Goal: Information Seeking & Learning: Learn about a topic

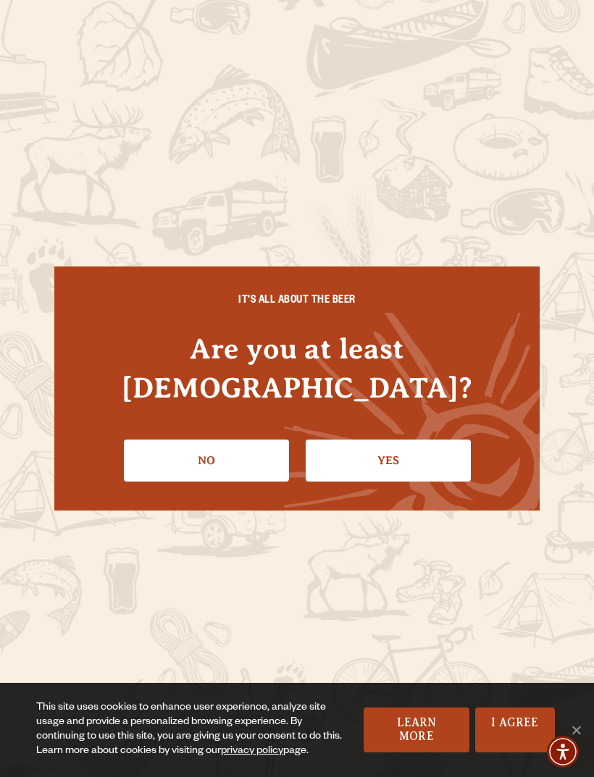
click at [416, 439] on link "Yes" at bounding box center [387, 460] width 165 height 42
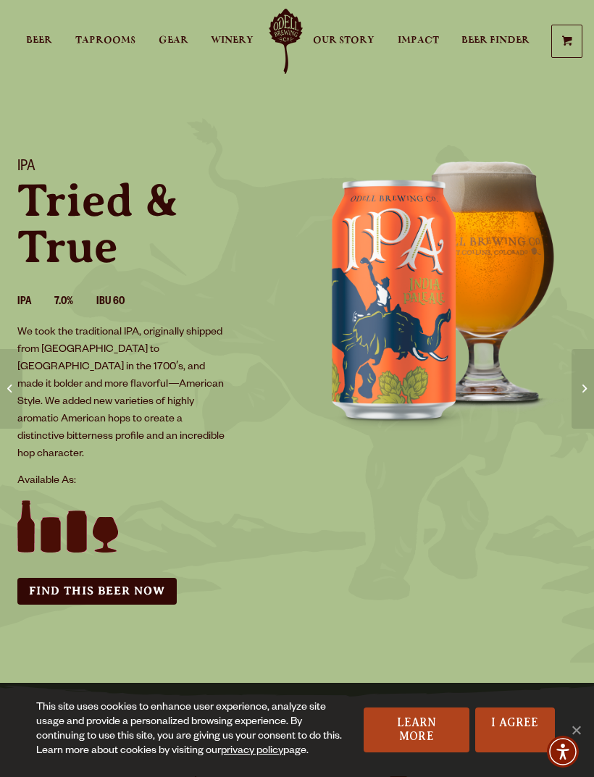
click at [35, 46] on span "Beer" at bounding box center [39, 41] width 26 height 12
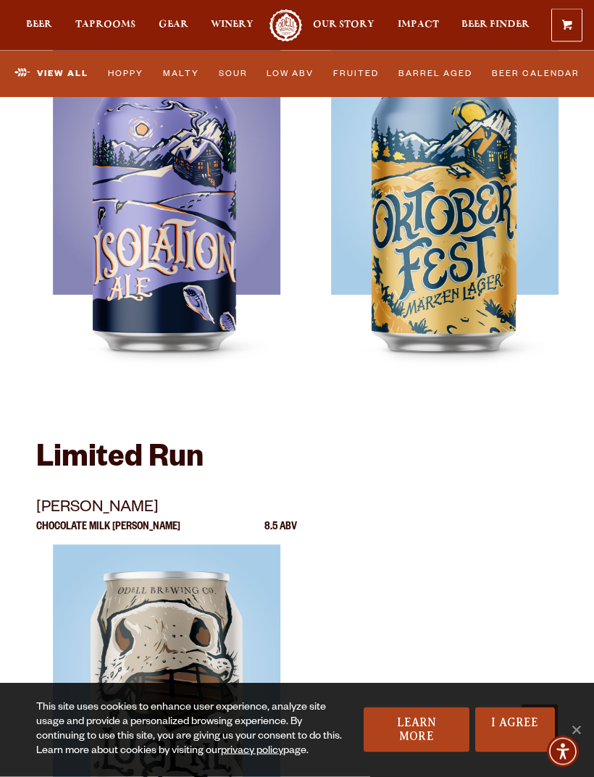
scroll to position [3803, 0]
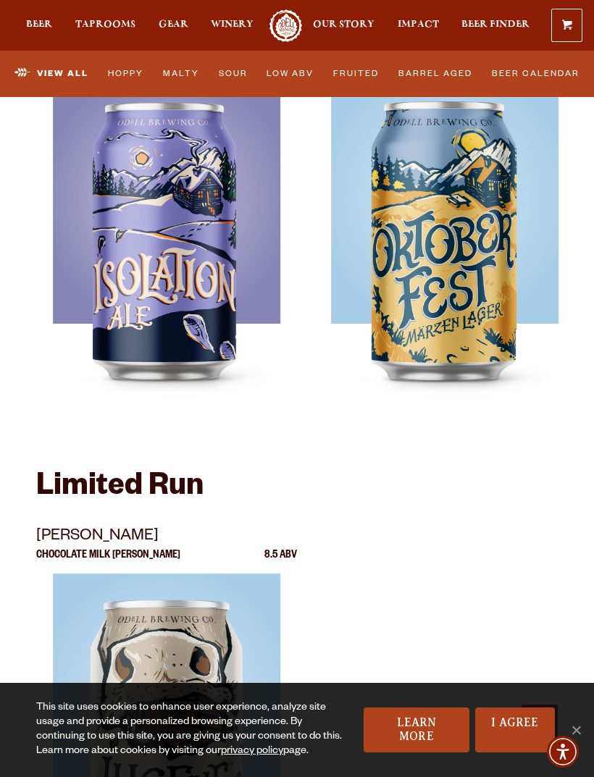
click at [353, 75] on link "Fruited" at bounding box center [356, 74] width 55 height 30
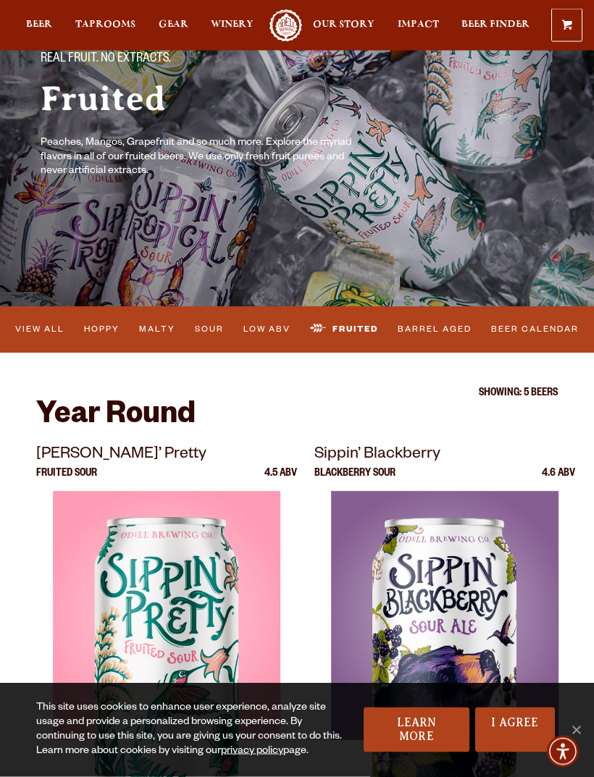
scroll to position [93, 0]
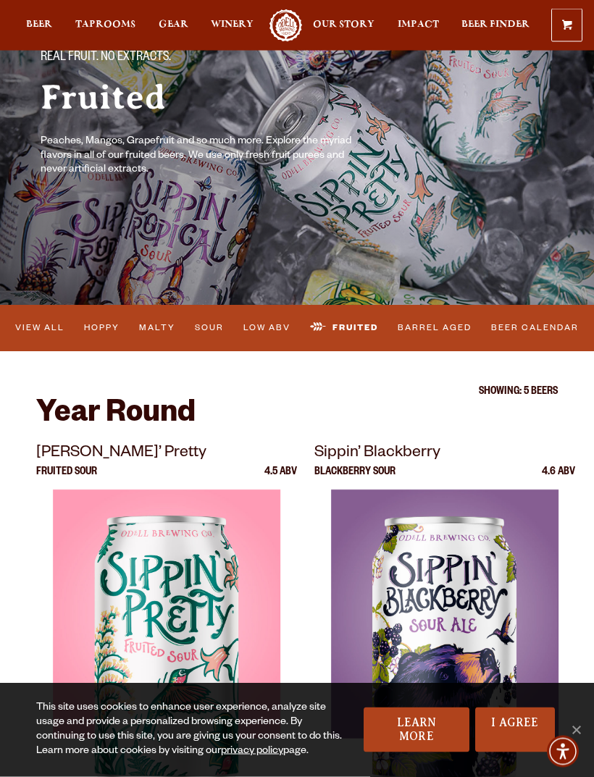
click at [43, 328] on link "View All" at bounding box center [39, 328] width 59 height 30
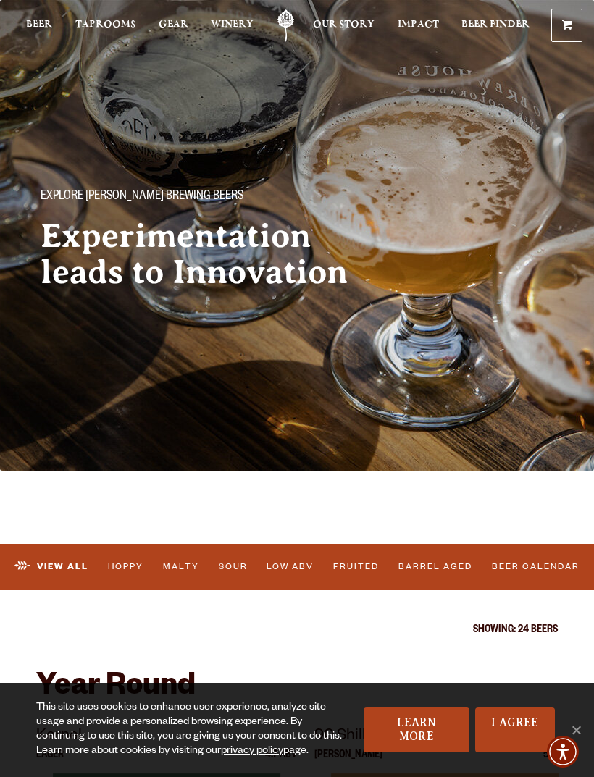
click at [517, 730] on link "I Agree" at bounding box center [515, 729] width 80 height 45
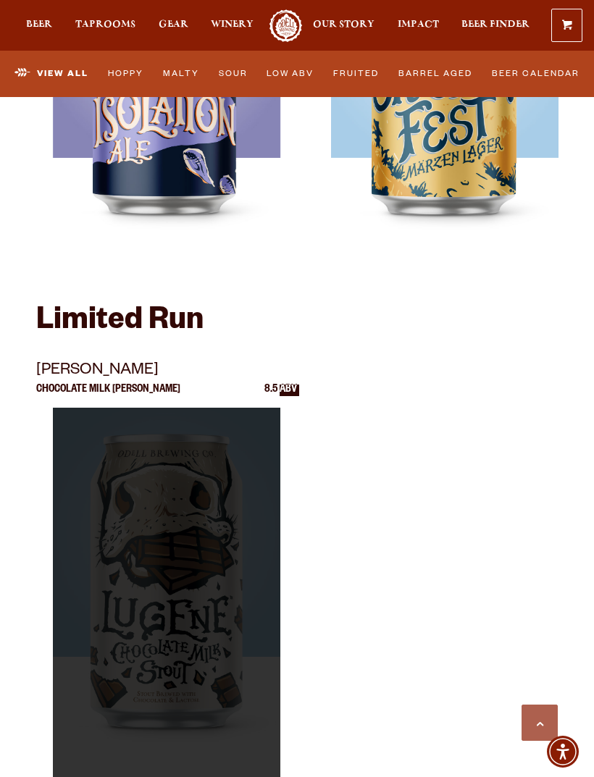
scroll to position [3969, 0]
